Goal: Task Accomplishment & Management: Manage account settings

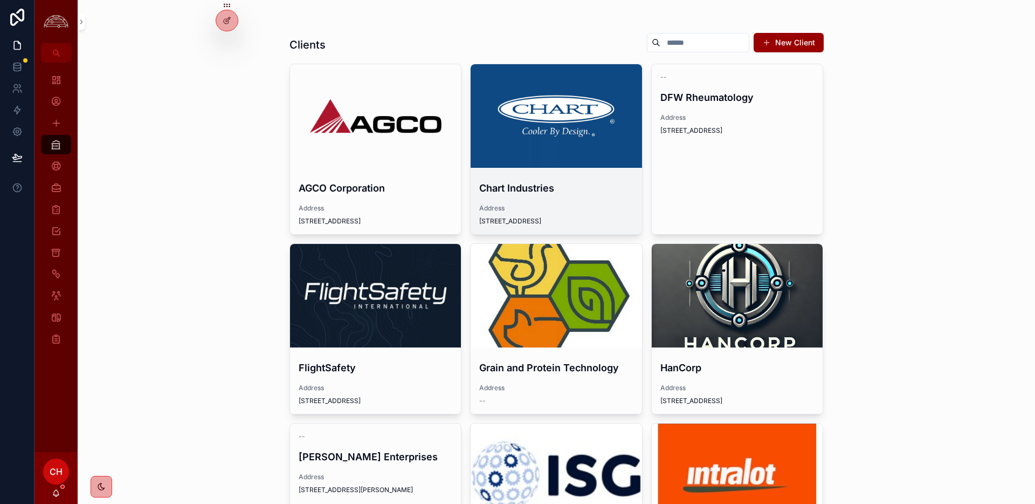
click at [545, 184] on h4 "Chart Industries" at bounding box center [556, 188] width 154 height 15
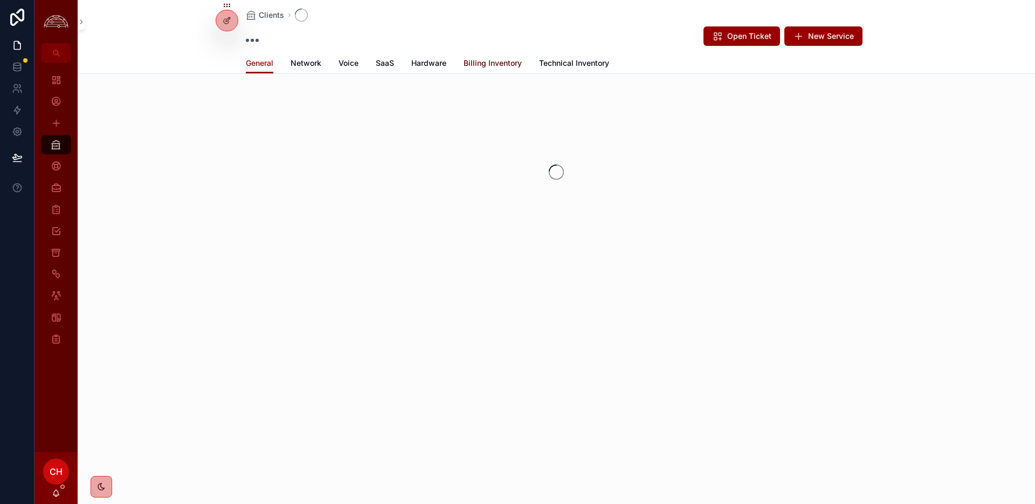
click at [477, 57] on div "Clients Open Ticket New Service General General Network Voice SaaS Hardware Bil…" at bounding box center [557, 163] width 958 height 326
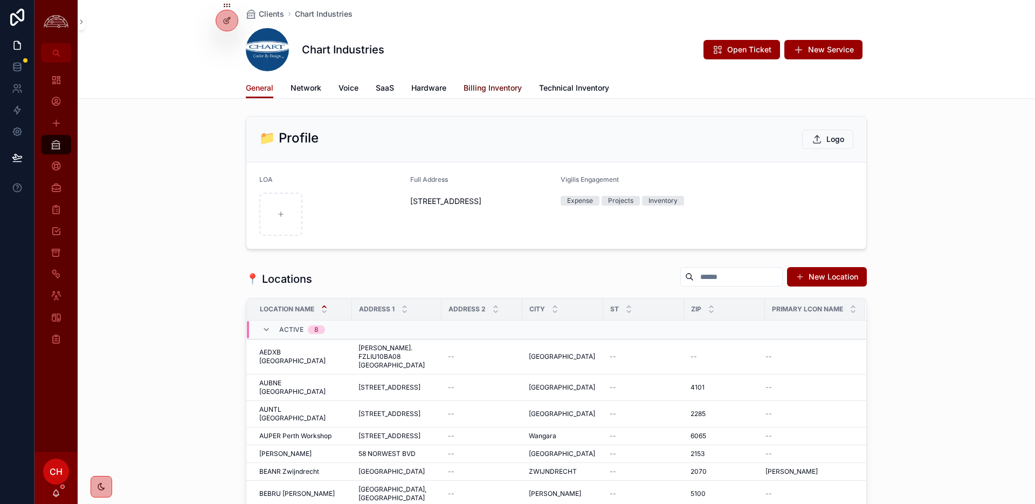
click at [478, 89] on span "Billing Inventory" at bounding box center [493, 88] width 58 height 11
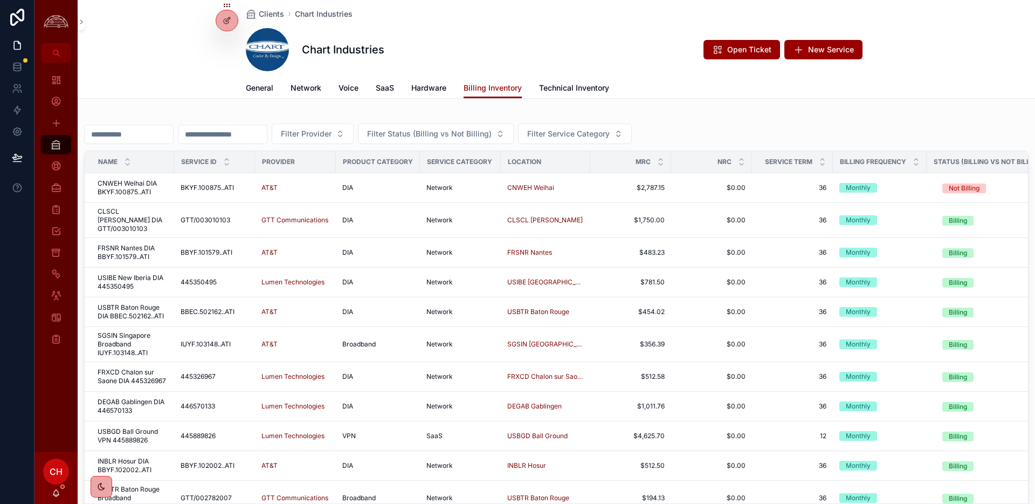
click at [151, 141] on input "scrollable content" at bounding box center [129, 134] width 88 height 15
click at [178, 95] on div "General Network Voice SaaS Hardware Billing Inventory Technical Inventory" at bounding box center [556, 88] width 945 height 20
click at [154, 142] on div "scrollable content" at bounding box center [129, 134] width 90 height 19
click at [158, 135] on input "scrollable content" at bounding box center [129, 134] width 88 height 15
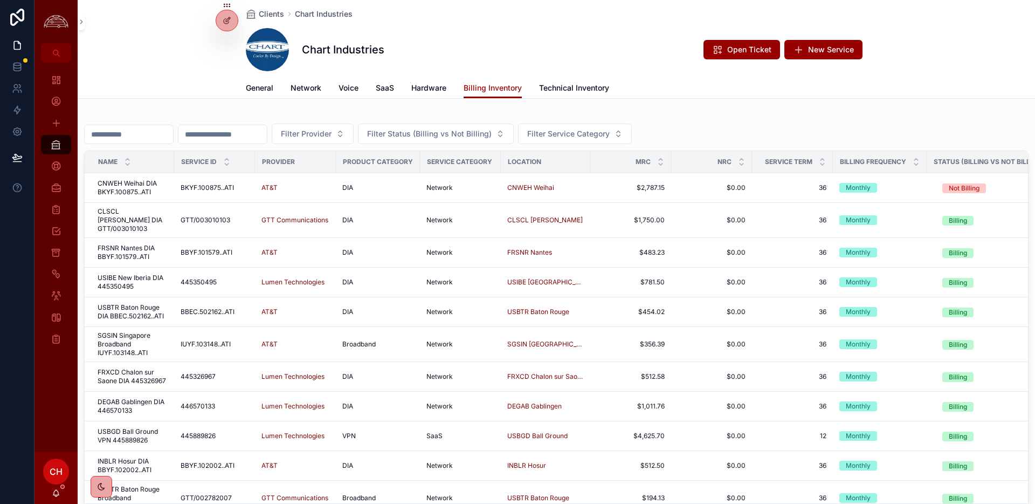
click at [158, 135] on input "scrollable content" at bounding box center [129, 134] width 88 height 15
click at [159, 104] on div "Clients Chart Industries Chart Industries Open Ticket New Service Billing Inven…" at bounding box center [557, 301] width 958 height 603
click at [153, 127] on input "scrollable content" at bounding box center [129, 134] width 88 height 15
click at [163, 91] on div "General Network Voice SaaS Hardware Billing Inventory Technical Inventory" at bounding box center [556, 88] width 945 height 20
click at [164, 134] on input "scrollable content" at bounding box center [129, 134] width 88 height 15
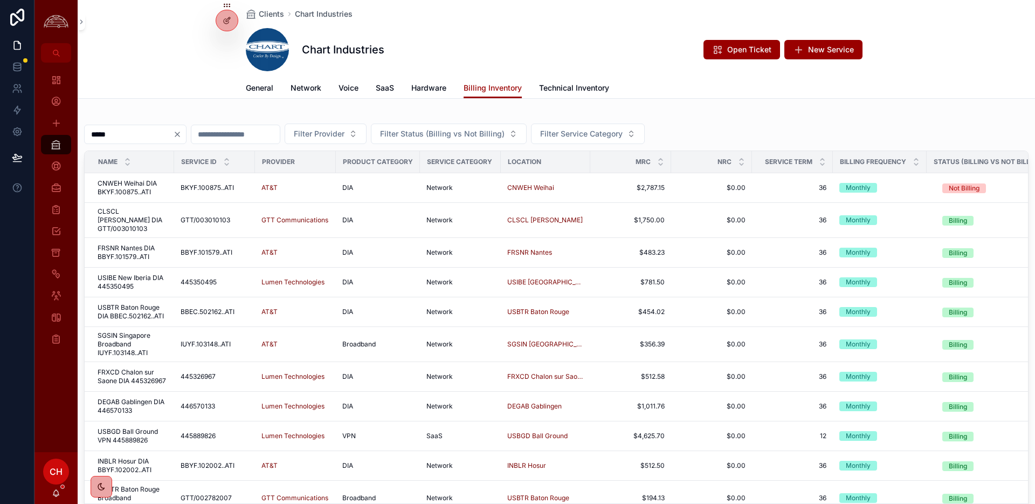
type input "*****"
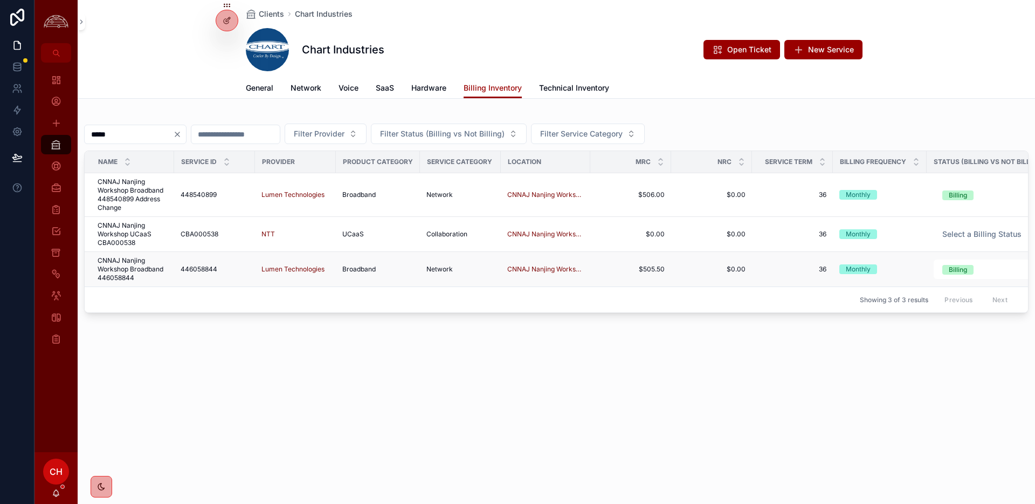
click at [154, 272] on span "CNNAJ Nanjing Workshop Broadband 446058844" at bounding box center [133, 269] width 70 height 26
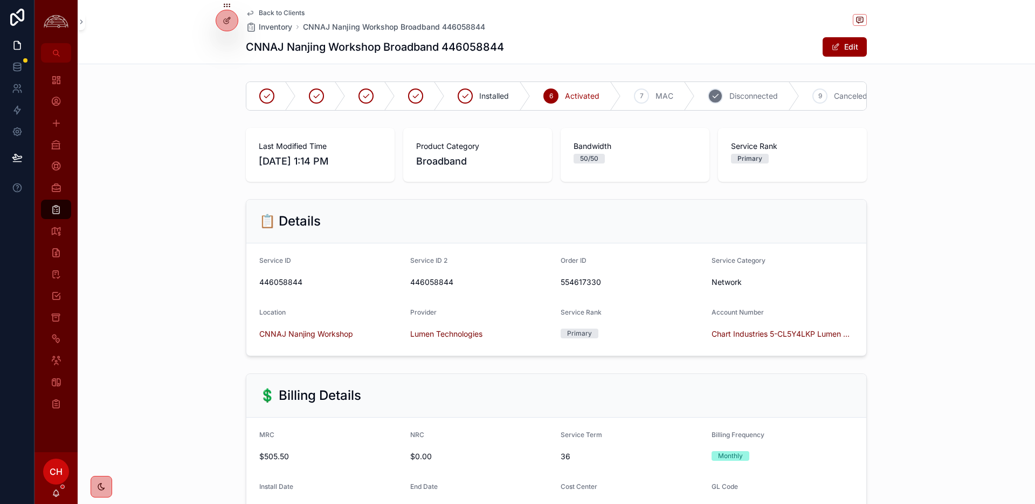
click at [744, 91] on span "Disconnected" at bounding box center [754, 96] width 49 height 11
click at [843, 47] on button "Edit" at bounding box center [845, 46] width 44 height 19
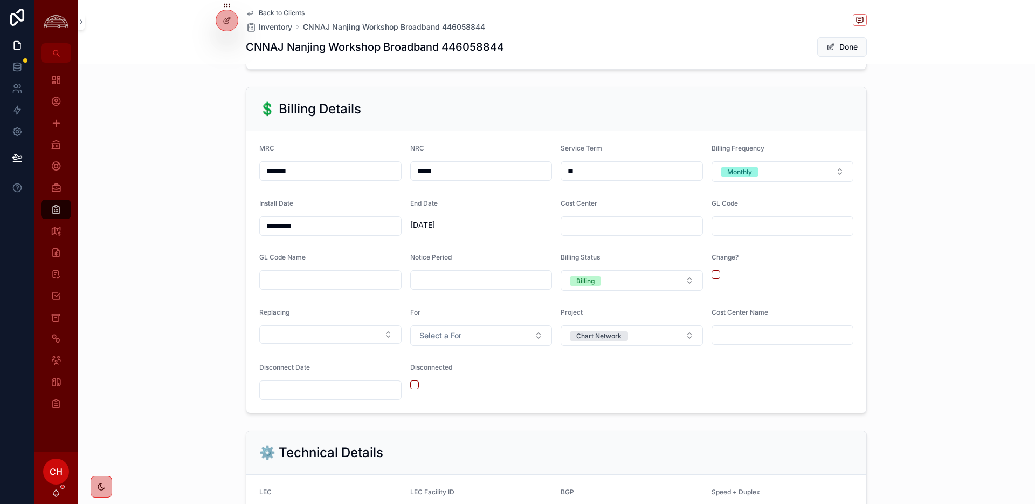
scroll to position [295, 0]
click at [336, 390] on input "scrollable content" at bounding box center [330, 387] width 141 height 15
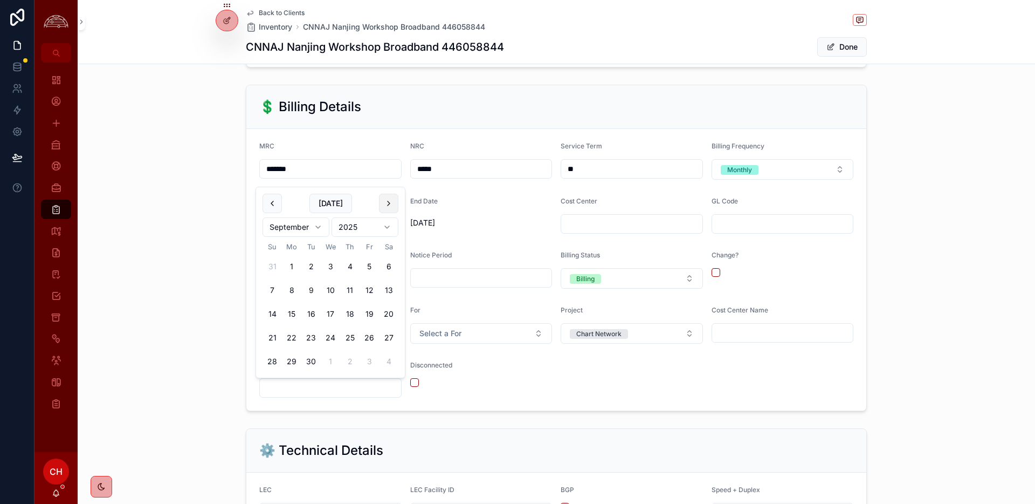
click at [395, 205] on button "scrollable content" at bounding box center [388, 203] width 19 height 19
click at [352, 294] on button "9" at bounding box center [349, 289] width 19 height 19
type input "*********"
click at [432, 389] on div "Disconnected" at bounding box center [481, 379] width 142 height 37
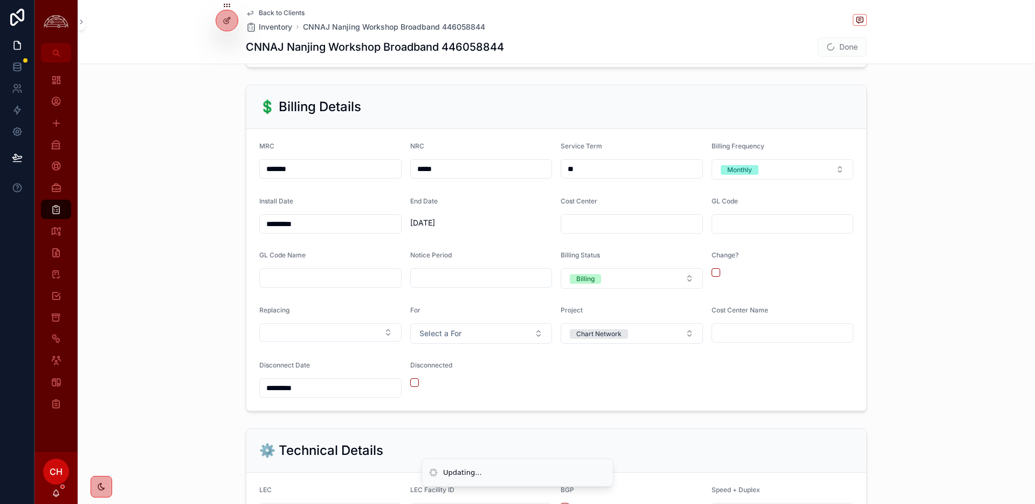
click at [853, 48] on span "Done" at bounding box center [843, 46] width 50 height 19
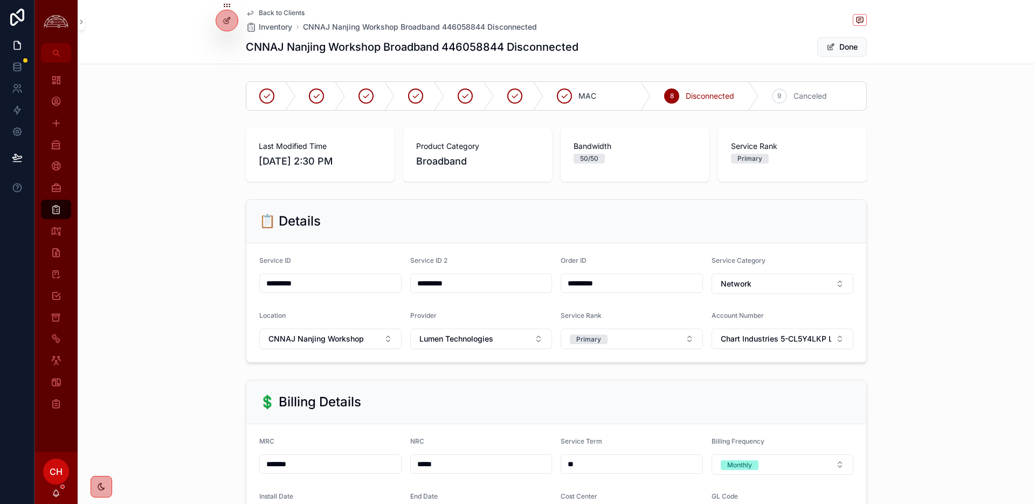
scroll to position [5, 0]
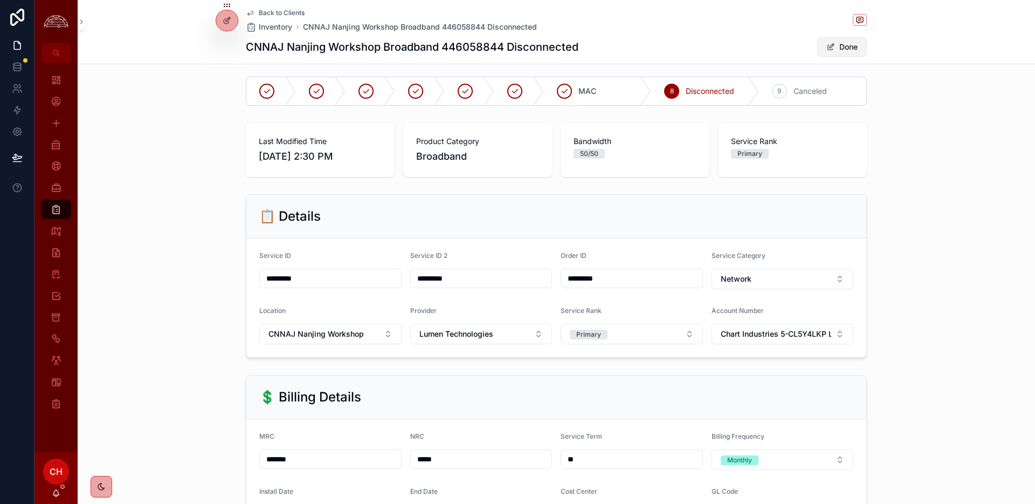
click at [848, 50] on button "Done" at bounding box center [843, 46] width 50 height 19
